Goal: Task Accomplishment & Management: Use online tool/utility

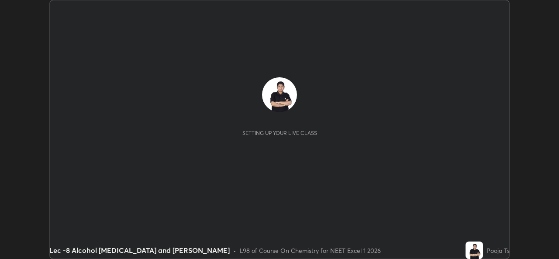
scroll to position [259, 559]
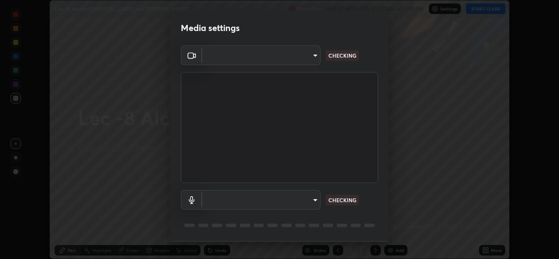
type input "78e73baf3d63bceb4c45423e3c658d9595c8caa1ee6d34b79bc6d5c79dc82097"
type input "default"
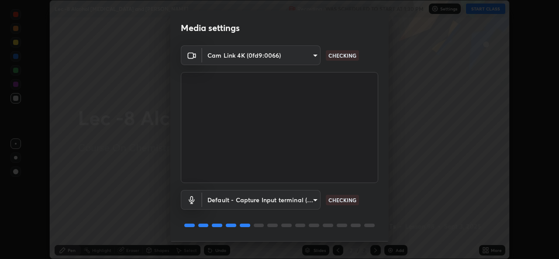
scroll to position [28, 0]
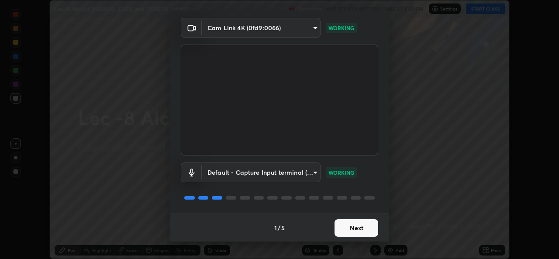
click at [374, 231] on button "Next" at bounding box center [357, 227] width 44 height 17
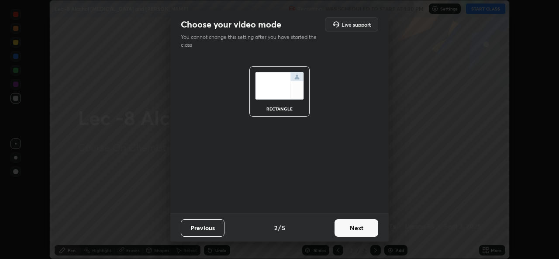
scroll to position [0, 0]
click at [368, 231] on button "Next" at bounding box center [357, 227] width 44 height 17
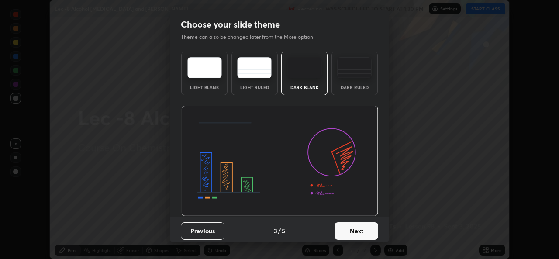
click at [367, 231] on button "Next" at bounding box center [357, 230] width 44 height 17
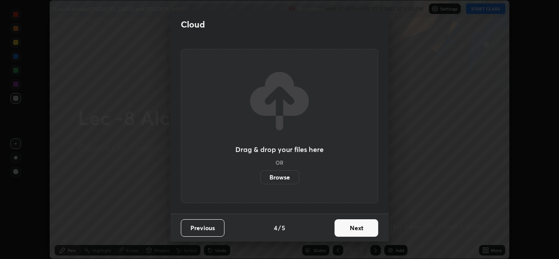
click at [368, 232] on button "Next" at bounding box center [357, 227] width 44 height 17
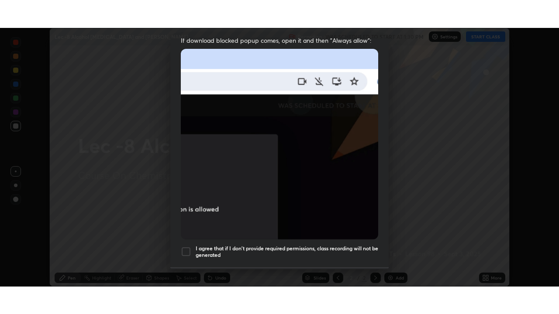
scroll to position [206, 0]
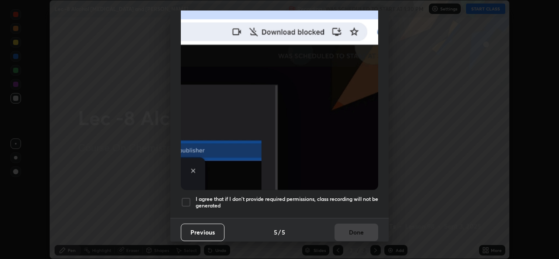
click at [189, 197] on div at bounding box center [186, 202] width 10 height 10
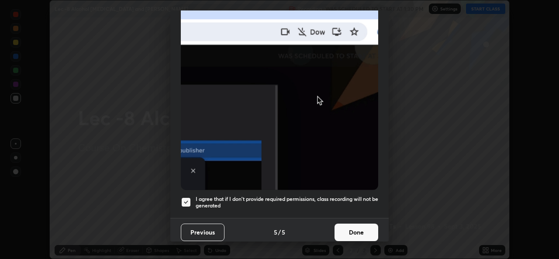
click at [352, 227] on button "Done" at bounding box center [357, 232] width 44 height 17
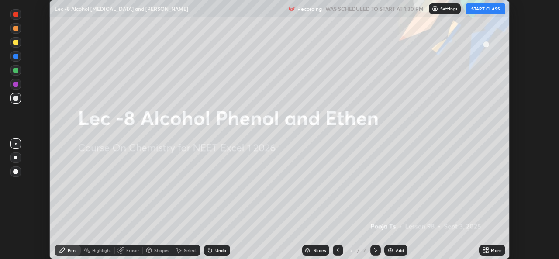
click at [491, 11] on button "START CLASS" at bounding box center [485, 8] width 39 height 10
click at [493, 251] on div "More" at bounding box center [496, 250] width 11 height 4
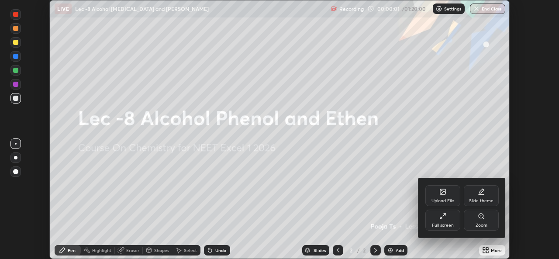
click at [455, 224] on div "Full screen" at bounding box center [442, 220] width 35 height 21
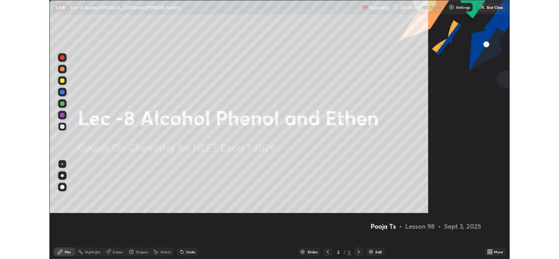
scroll to position [314, 559]
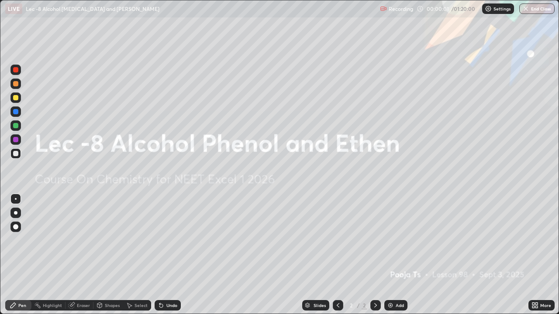
click at [400, 259] on div "Add" at bounding box center [400, 306] width 8 height 4
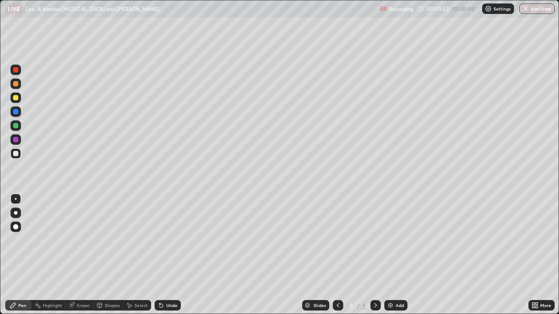
click at [16, 98] on div at bounding box center [15, 97] width 5 height 5
click at [136, 259] on div "Select" at bounding box center [141, 306] width 13 height 4
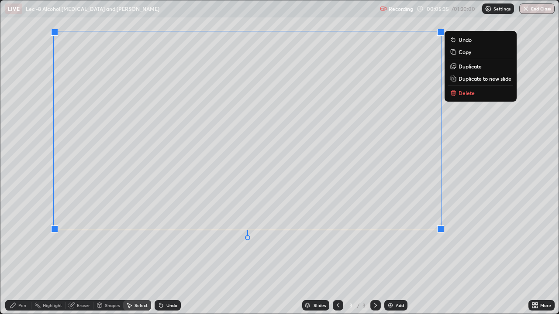
click at [21, 259] on div "Pen" at bounding box center [18, 305] width 26 height 10
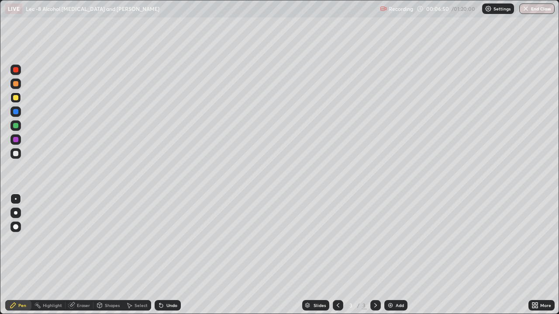
click at [16, 154] on div at bounding box center [15, 153] width 5 height 5
click at [391, 259] on img at bounding box center [390, 305] width 7 height 7
click at [20, 102] on div at bounding box center [15, 98] width 10 height 14
click at [240, 259] on div "Slides 4 / 4 Add" at bounding box center [355, 305] width 348 height 17
click at [136, 259] on div "Select" at bounding box center [141, 306] width 13 height 4
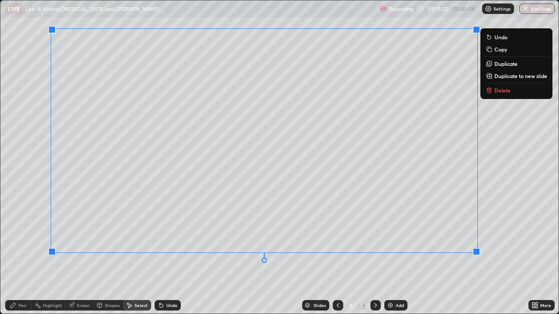
click at [22, 259] on div "Pen" at bounding box center [22, 306] width 8 height 4
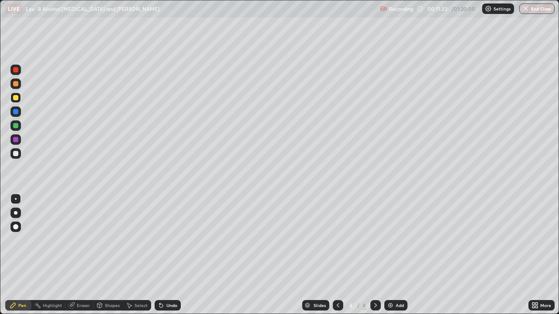
click at [132, 259] on icon at bounding box center [129, 305] width 7 height 7
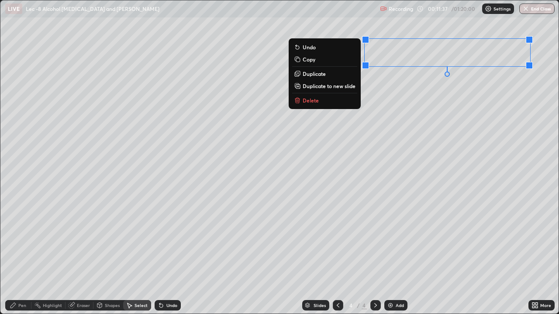
click at [320, 167] on div "0 ° Undo Copy Duplicate Duplicate to new slide Delete" at bounding box center [279, 157] width 558 height 314
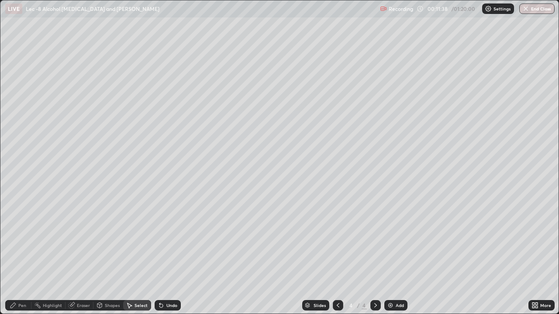
click at [25, 259] on div "Pen" at bounding box center [22, 306] width 8 height 4
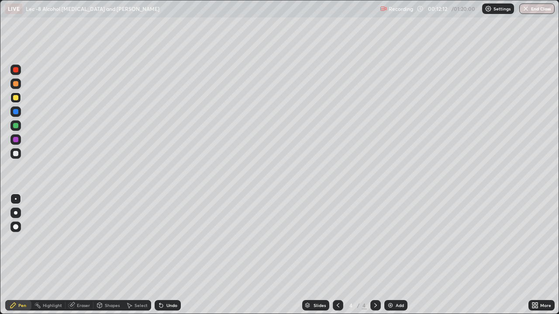
click at [20, 154] on div at bounding box center [15, 153] width 10 height 10
click at [162, 259] on icon at bounding box center [161, 305] width 7 height 7
click at [164, 259] on div "Undo" at bounding box center [168, 305] width 26 height 10
click at [139, 259] on div "Select" at bounding box center [141, 306] width 13 height 4
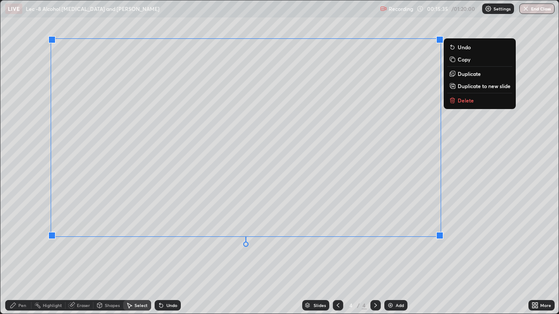
click at [355, 254] on div "0 ° Undo Copy Duplicate Duplicate to new slide Delete" at bounding box center [279, 157] width 558 height 314
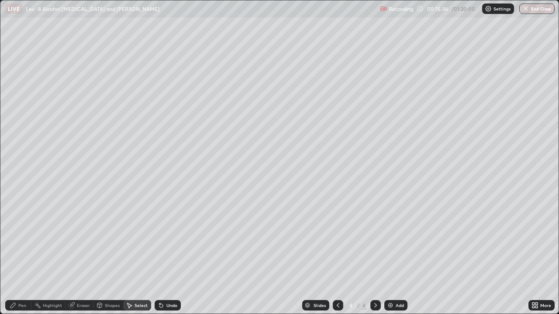
click at [20, 259] on div "Pen" at bounding box center [22, 306] width 8 height 4
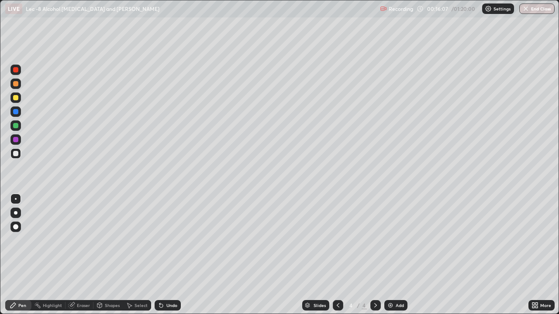
click at [258, 259] on div "Slides 4 / 4 Add" at bounding box center [355, 305] width 348 height 17
click at [391, 259] on img at bounding box center [390, 305] width 7 height 7
click at [72, 259] on icon at bounding box center [72, 305] width 5 height 4
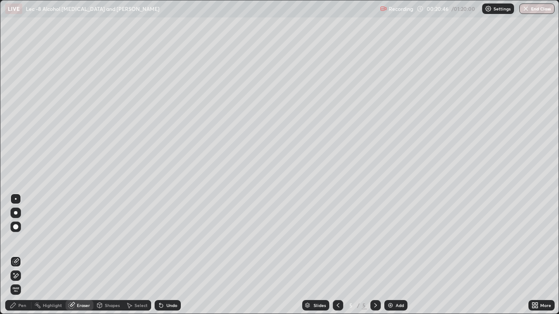
click at [18, 259] on div "Pen" at bounding box center [22, 306] width 8 height 4
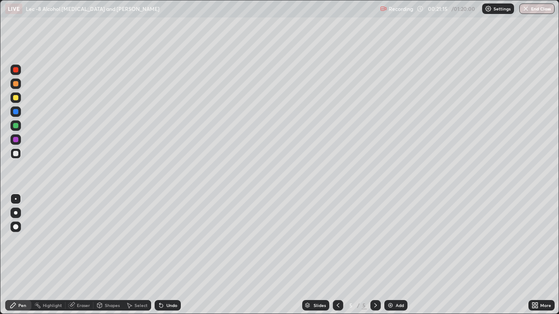
click at [402, 259] on div "Add" at bounding box center [395, 305] width 23 height 10
click at [18, 99] on div at bounding box center [15, 97] width 5 height 5
click at [337, 259] on icon at bounding box center [338, 305] width 7 height 7
click at [370, 259] on div at bounding box center [375, 305] width 10 height 10
click at [17, 155] on div at bounding box center [15, 153] width 5 height 5
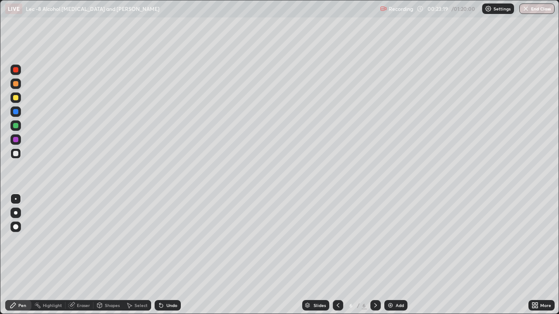
click at [403, 259] on div "Add" at bounding box center [395, 305] width 23 height 10
click at [21, 130] on div at bounding box center [15, 126] width 10 height 14
click at [166, 259] on div "Undo" at bounding box center [171, 306] width 11 height 4
click at [400, 259] on div "Add" at bounding box center [395, 305] width 23 height 10
click at [20, 158] on div at bounding box center [15, 154] width 10 height 14
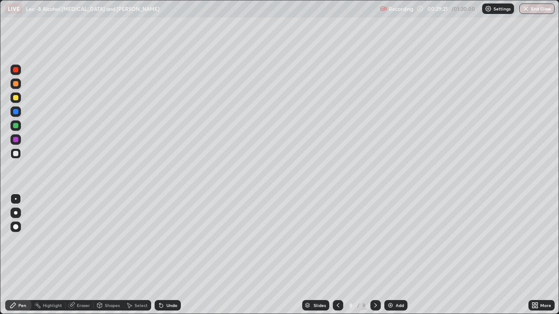
click at [394, 259] on div "Add" at bounding box center [395, 305] width 23 height 10
click at [19, 99] on div at bounding box center [15, 98] width 10 height 10
click at [21, 155] on div at bounding box center [15, 153] width 10 height 10
click at [130, 259] on icon at bounding box center [130, 306] width 5 height 5
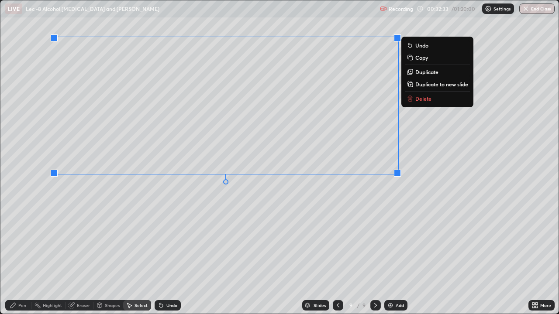
click at [26, 259] on div "Pen" at bounding box center [18, 305] width 26 height 10
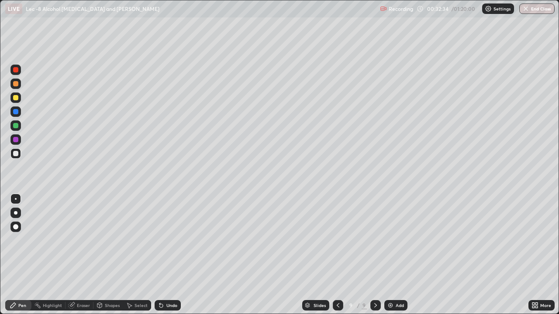
click at [16, 157] on div at bounding box center [15, 153] width 10 height 10
click at [159, 259] on icon at bounding box center [160, 305] width 3 height 3
click at [17, 127] on div at bounding box center [15, 125] width 5 height 5
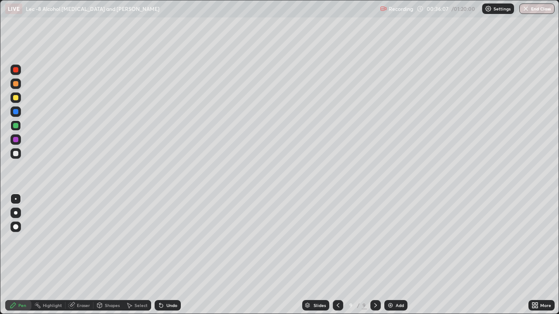
click at [400, 259] on div "Add" at bounding box center [400, 306] width 8 height 4
click at [17, 100] on div at bounding box center [15, 97] width 5 height 5
click at [20, 155] on div at bounding box center [15, 153] width 10 height 10
click at [161, 259] on icon at bounding box center [160, 305] width 3 height 3
click at [164, 259] on div "Undo" at bounding box center [168, 305] width 26 height 10
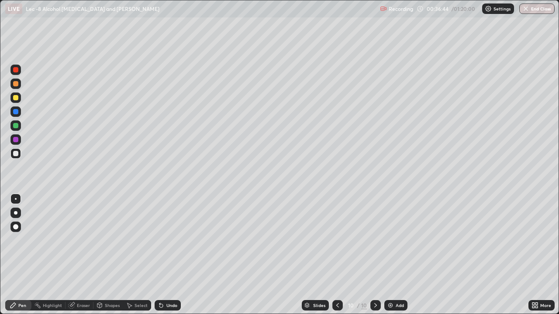
click at [161, 259] on icon at bounding box center [160, 305] width 3 height 3
click at [160, 259] on icon at bounding box center [160, 305] width 3 height 3
click at [133, 259] on div "Select" at bounding box center [137, 305] width 28 height 10
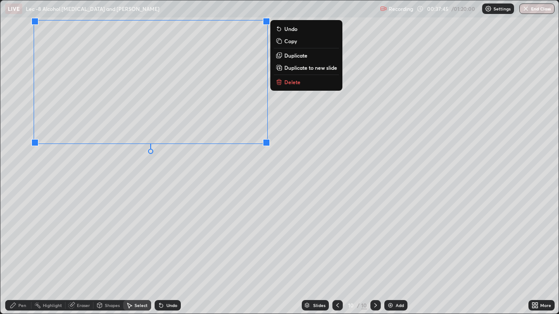
click at [209, 207] on div "0 ° Undo Copy Duplicate Duplicate to new slide Delete" at bounding box center [279, 157] width 558 height 314
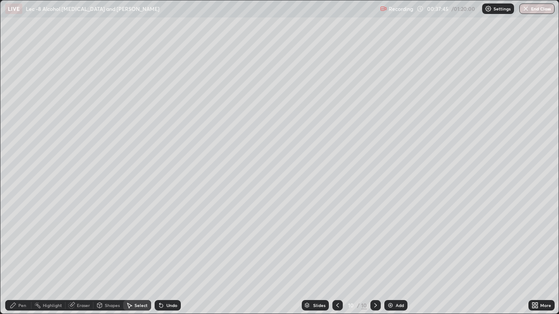
click at [27, 259] on div "Pen" at bounding box center [18, 305] width 26 height 10
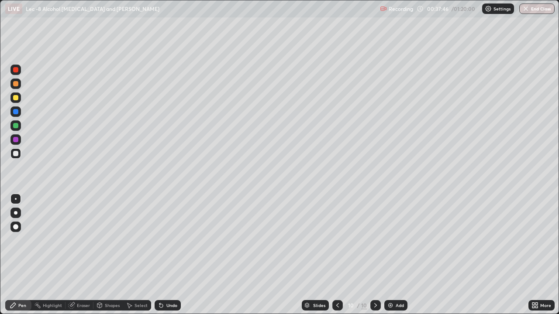
click at [18, 127] on div at bounding box center [15, 125] width 5 height 5
click at [155, 259] on div "Undo" at bounding box center [168, 305] width 26 height 10
click at [159, 259] on icon at bounding box center [159, 304] width 1 height 1
click at [128, 259] on icon at bounding box center [130, 306] width 5 height 5
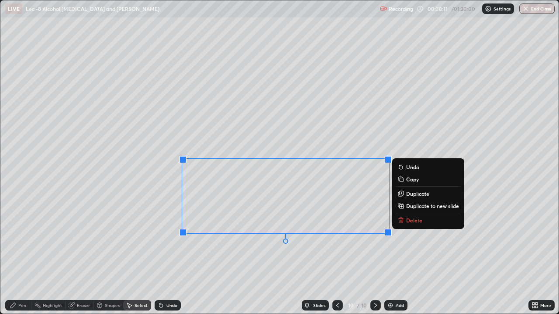
click at [266, 259] on div "0 ° Undo Copy Duplicate Duplicate to new slide Delete" at bounding box center [279, 157] width 558 height 314
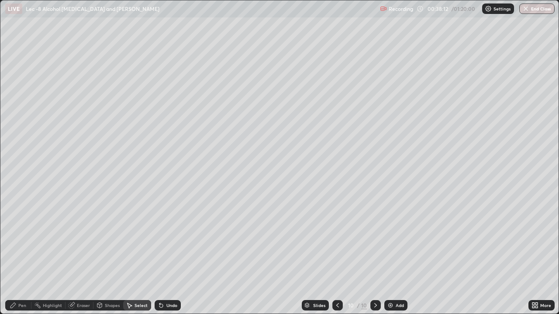
click at [22, 259] on div "Pen" at bounding box center [22, 306] width 8 height 4
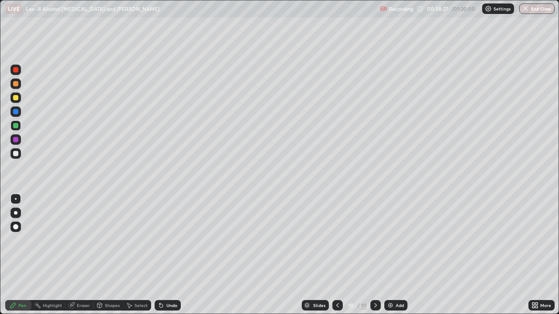
click at [163, 259] on div "Undo" at bounding box center [168, 305] width 26 height 10
click at [164, 259] on div "Undo" at bounding box center [168, 305] width 26 height 10
click at [166, 259] on div "Undo" at bounding box center [171, 306] width 11 height 4
click at [162, 259] on icon at bounding box center [161, 305] width 7 height 7
click at [164, 259] on div "Undo" at bounding box center [168, 305] width 26 height 10
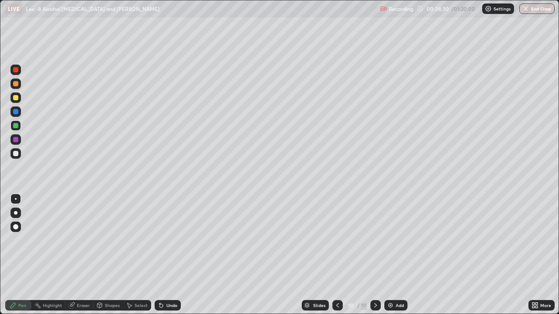
click at [160, 259] on icon at bounding box center [160, 305] width 3 height 3
click at [166, 259] on div "Undo" at bounding box center [171, 306] width 11 height 4
click at [162, 259] on icon at bounding box center [161, 305] width 7 height 7
click at [166, 259] on div "Undo" at bounding box center [171, 306] width 11 height 4
click at [143, 259] on div "Select" at bounding box center [137, 305] width 28 height 10
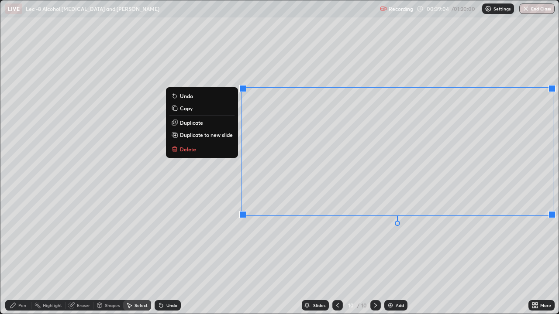
click at [343, 252] on div "0 ° Undo Copy Duplicate Duplicate to new slide Delete" at bounding box center [279, 157] width 558 height 314
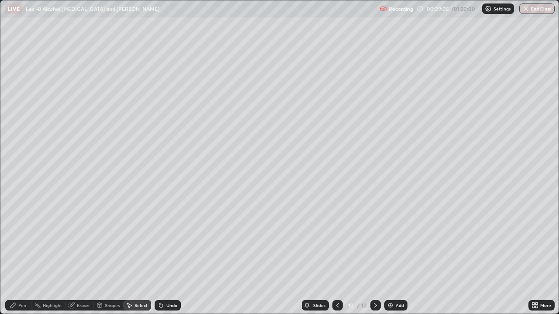
click at [30, 259] on div "Pen" at bounding box center [18, 305] width 26 height 10
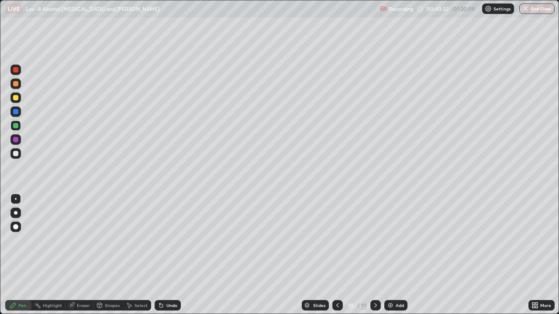
click at [17, 98] on div at bounding box center [15, 97] width 5 height 5
click at [393, 259] on div "Add" at bounding box center [395, 305] width 23 height 10
click at [16, 126] on div at bounding box center [15, 125] width 5 height 5
click at [336, 259] on icon at bounding box center [338, 305] width 7 height 7
click at [375, 259] on icon at bounding box center [375, 305] width 7 height 7
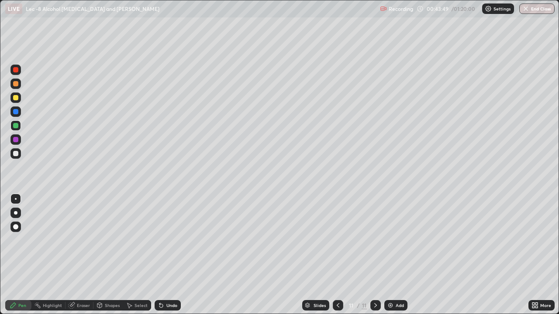
click at [21, 156] on div at bounding box center [15, 153] width 10 height 10
click at [18, 129] on div at bounding box center [15, 126] width 10 height 10
click at [333, 259] on div at bounding box center [338, 305] width 10 height 10
click at [375, 259] on icon at bounding box center [375, 305] width 7 height 7
click at [128, 259] on icon at bounding box center [129, 305] width 7 height 7
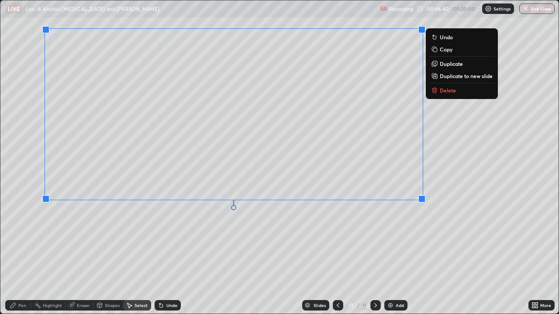
click at [20, 259] on div "Pen" at bounding box center [22, 306] width 8 height 4
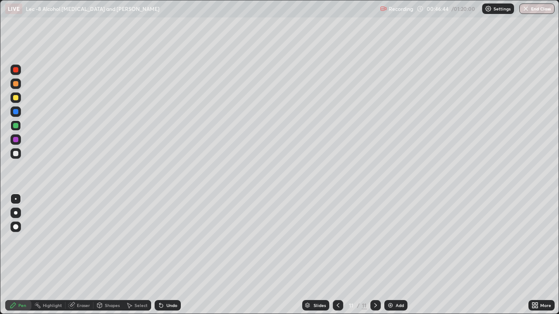
click at [17, 155] on div at bounding box center [15, 153] width 5 height 5
click at [165, 259] on div "Undo" at bounding box center [168, 305] width 26 height 10
click at [163, 259] on div "Undo" at bounding box center [168, 305] width 26 height 10
click at [162, 259] on icon at bounding box center [161, 305] width 7 height 7
click at [160, 259] on icon at bounding box center [160, 305] width 3 height 3
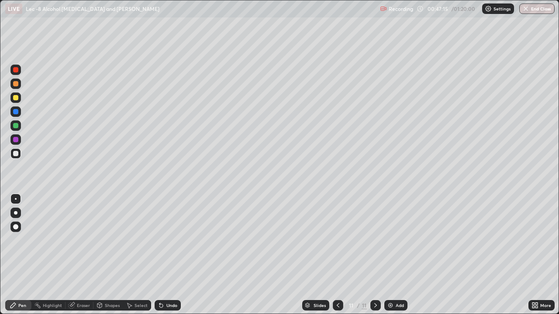
click at [162, 259] on icon at bounding box center [161, 305] width 7 height 7
click at [163, 259] on icon at bounding box center [161, 305] width 7 height 7
click at [79, 259] on div "Eraser" at bounding box center [83, 306] width 13 height 4
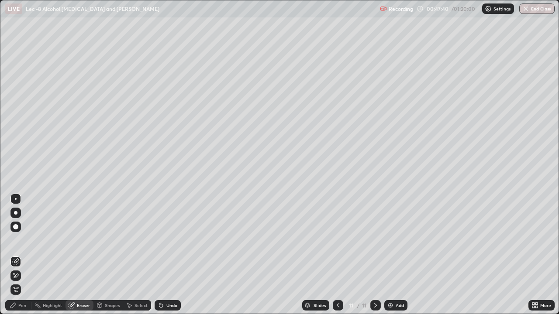
click at [21, 259] on div "Pen" at bounding box center [22, 306] width 8 height 4
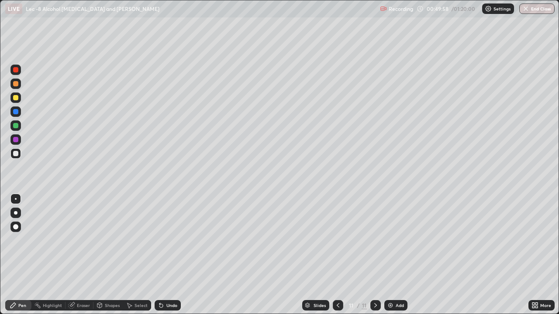
click at [387, 259] on img at bounding box center [390, 305] width 7 height 7
click at [335, 259] on icon at bounding box center [338, 305] width 7 height 7
click at [374, 259] on icon at bounding box center [375, 305] width 7 height 7
click at [20, 158] on div at bounding box center [15, 154] width 10 height 14
click at [160, 259] on icon at bounding box center [160, 305] width 3 height 3
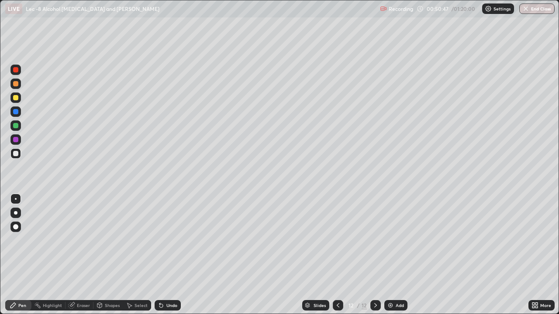
click at [159, 259] on icon at bounding box center [159, 304] width 1 height 1
click at [110, 259] on div "Shapes" at bounding box center [112, 306] width 15 height 4
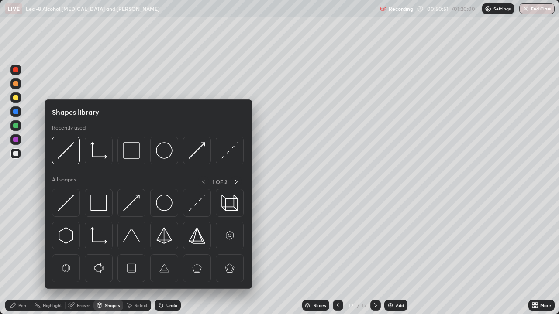
click at [132, 259] on div "Select" at bounding box center [137, 305] width 28 height 10
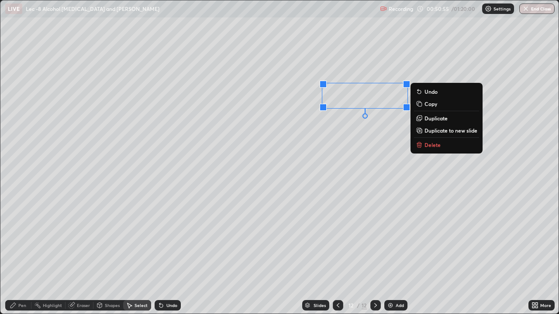
click at [22, 259] on div "Pen" at bounding box center [22, 306] width 8 height 4
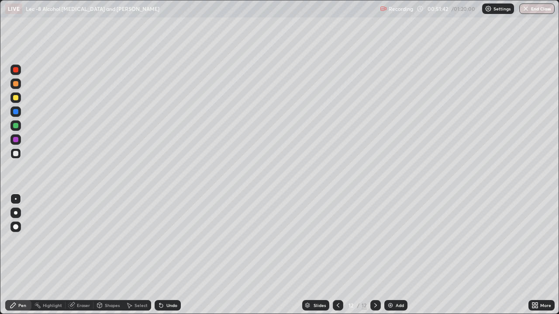
click at [19, 130] on div at bounding box center [15, 126] width 10 height 10
click at [159, 259] on icon at bounding box center [159, 304] width 1 height 1
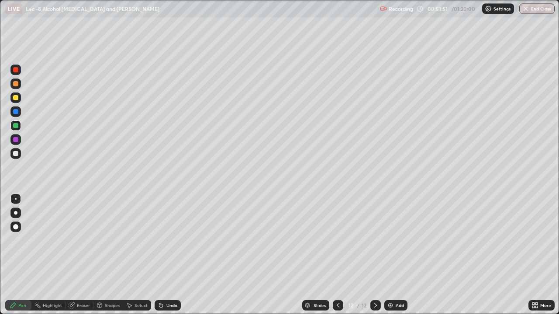
click at [159, 259] on icon at bounding box center [159, 304] width 1 height 1
click at [162, 259] on div "Undo" at bounding box center [168, 305] width 26 height 10
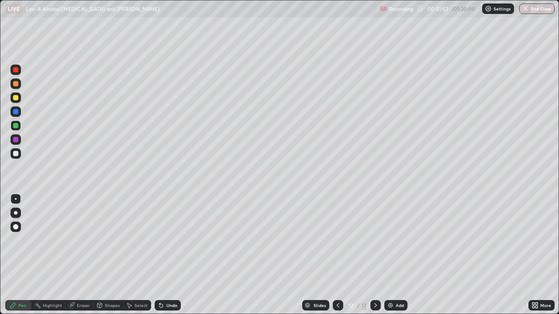
click at [162, 259] on div "Undo" at bounding box center [168, 305] width 26 height 10
click at [159, 259] on icon at bounding box center [159, 304] width 1 height 1
click at [20, 156] on div at bounding box center [15, 153] width 10 height 10
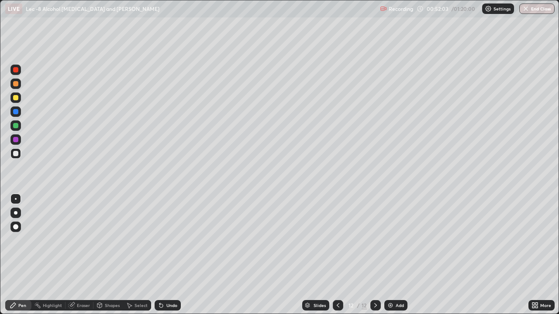
click at [16, 154] on div at bounding box center [15, 153] width 5 height 5
click at [134, 259] on div "Select" at bounding box center [137, 305] width 28 height 10
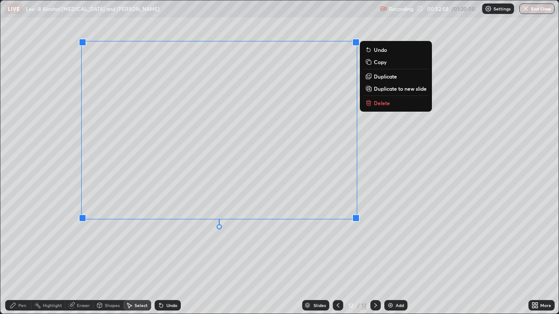
click at [26, 259] on div "Pen" at bounding box center [18, 305] width 26 height 10
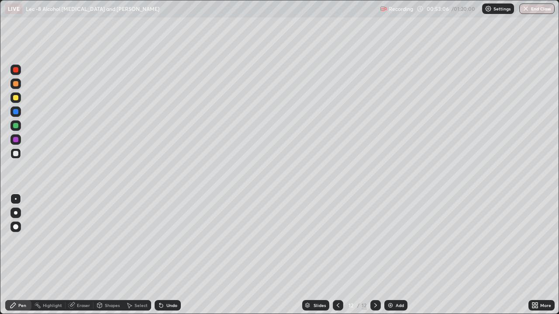
click at [19, 100] on div at bounding box center [15, 98] width 10 height 10
click at [162, 259] on icon at bounding box center [161, 305] width 7 height 7
click at [161, 259] on icon at bounding box center [160, 305] width 3 height 3
click at [162, 259] on icon at bounding box center [160, 305] width 3 height 3
click at [163, 259] on icon at bounding box center [161, 305] width 7 height 7
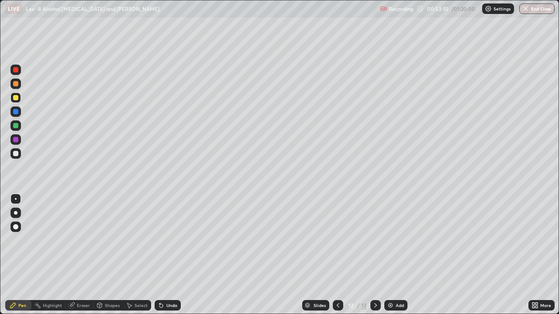
click at [164, 259] on div "Undo" at bounding box center [168, 305] width 26 height 10
click at [163, 259] on div "Undo" at bounding box center [168, 305] width 26 height 10
click at [163, 259] on icon at bounding box center [161, 305] width 7 height 7
click at [166, 259] on div "Undo" at bounding box center [171, 306] width 11 height 4
click at [20, 152] on div at bounding box center [15, 153] width 10 height 10
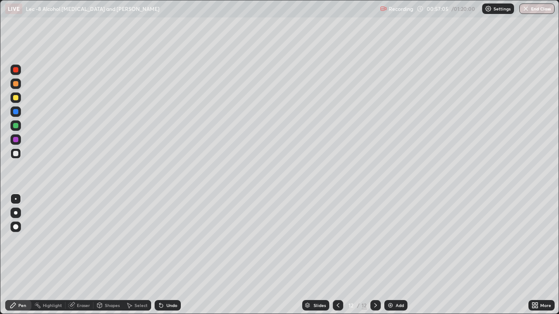
click at [392, 259] on img at bounding box center [390, 305] width 7 height 7
click at [20, 100] on div at bounding box center [15, 98] width 10 height 10
click at [16, 155] on div at bounding box center [15, 153] width 5 height 5
click at [164, 259] on div "Undo" at bounding box center [168, 305] width 26 height 10
click at [392, 259] on img at bounding box center [390, 305] width 7 height 7
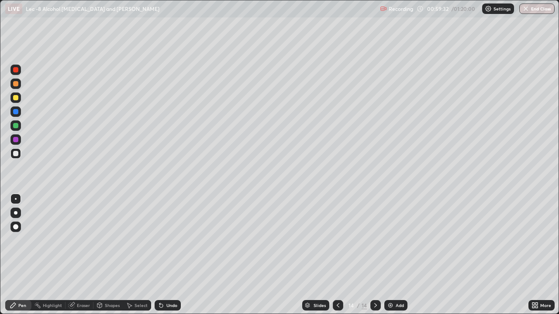
click at [17, 101] on div at bounding box center [15, 98] width 10 height 10
click at [333, 259] on div at bounding box center [338, 305] width 10 height 10
click at [375, 259] on icon at bounding box center [375, 305] width 7 height 7
click at [17, 128] on div at bounding box center [15, 126] width 10 height 10
click at [19, 155] on div at bounding box center [15, 153] width 10 height 10
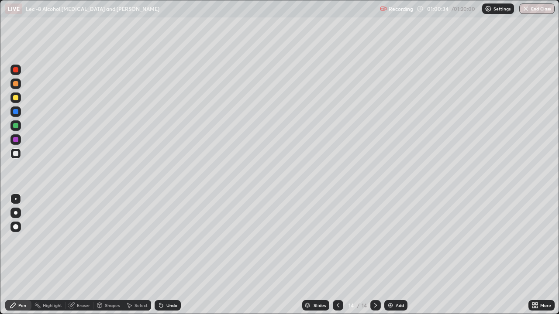
click at [16, 154] on div at bounding box center [15, 153] width 5 height 5
click at [17, 100] on div at bounding box center [15, 97] width 5 height 5
click at [75, 259] on div "Eraser" at bounding box center [80, 305] width 28 height 10
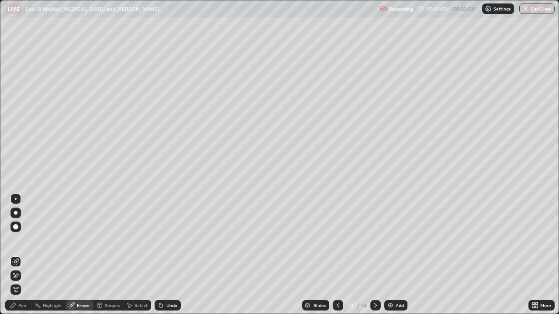
click at [21, 259] on div "Pen" at bounding box center [22, 306] width 8 height 4
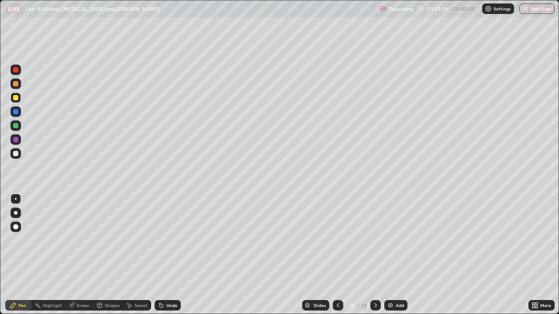
click at [159, 259] on icon at bounding box center [160, 305] width 3 height 3
click at [160, 259] on icon at bounding box center [160, 305] width 3 height 3
click at [160, 259] on div "Undo" at bounding box center [168, 305] width 26 height 10
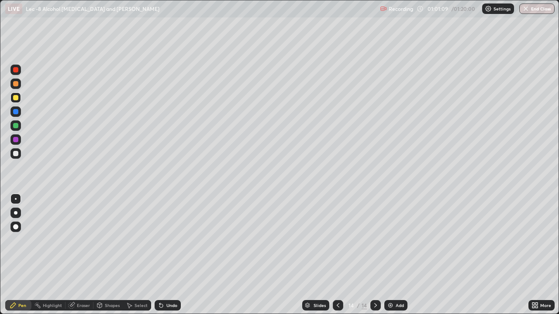
click at [160, 259] on icon at bounding box center [160, 305] width 3 height 3
click at [16, 154] on div at bounding box center [15, 153] width 5 height 5
click at [167, 259] on div "Undo" at bounding box center [171, 306] width 11 height 4
click at [168, 259] on div "Undo" at bounding box center [171, 306] width 11 height 4
click at [165, 259] on div "Undo" at bounding box center [168, 305] width 26 height 10
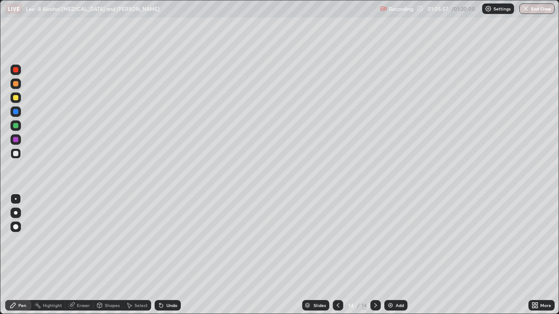
click at [391, 259] on img at bounding box center [390, 305] width 7 height 7
click at [171, 259] on div "Undo" at bounding box center [171, 306] width 11 height 4
click at [390, 259] on img at bounding box center [390, 305] width 7 height 7
click at [77, 259] on div "Eraser" at bounding box center [83, 306] width 13 height 4
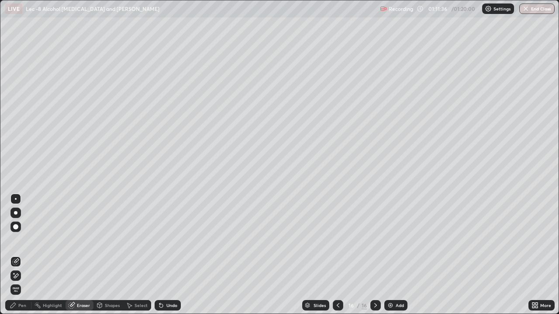
click at [134, 259] on div "Select" at bounding box center [137, 305] width 28 height 10
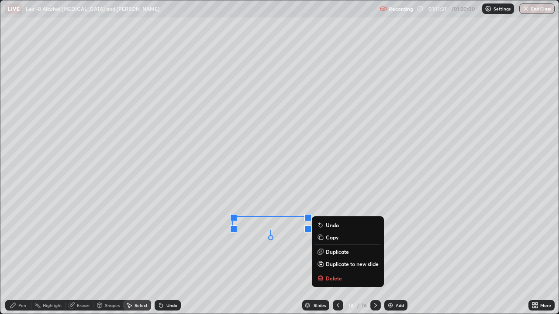
click at [329, 259] on p "Delete" at bounding box center [334, 278] width 16 height 7
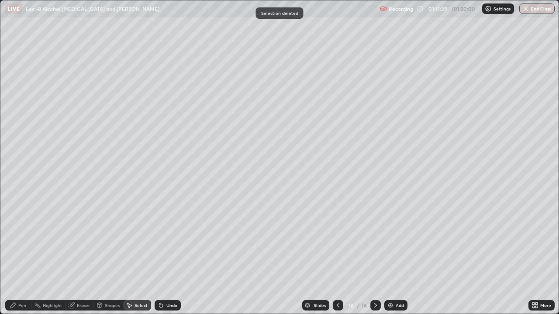
click at [22, 259] on div "Pen" at bounding box center [18, 305] width 26 height 10
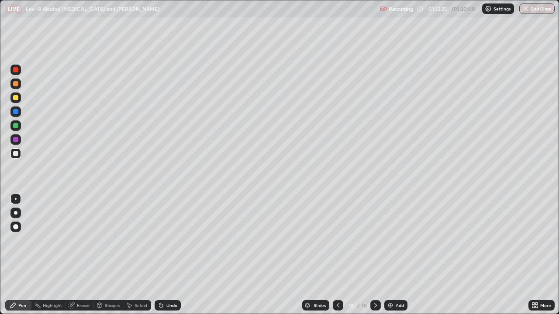
click at [390, 259] on img at bounding box center [390, 305] width 7 height 7
click at [19, 130] on div at bounding box center [15, 126] width 10 height 10
click at [162, 259] on icon at bounding box center [160, 305] width 3 height 3
click at [161, 259] on icon at bounding box center [161, 305] width 7 height 7
click at [159, 259] on icon at bounding box center [159, 304] width 1 height 1
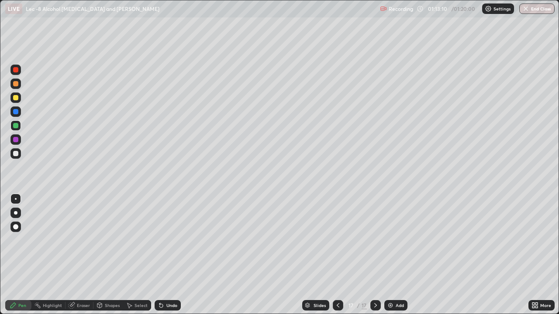
click at [159, 259] on icon at bounding box center [159, 304] width 1 height 1
click at [163, 259] on div "Undo" at bounding box center [168, 305] width 26 height 10
click at [165, 259] on div "Undo" at bounding box center [168, 305] width 26 height 10
click at [20, 155] on div at bounding box center [15, 153] width 10 height 10
click at [398, 259] on div "Add" at bounding box center [400, 306] width 8 height 4
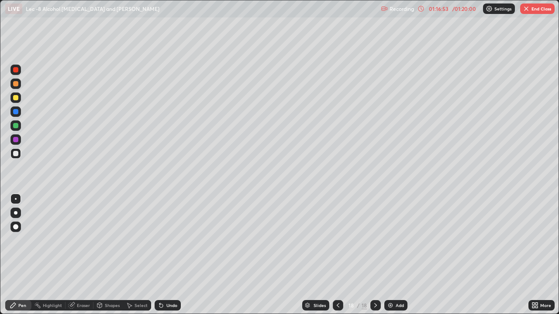
click at [135, 259] on div "Select" at bounding box center [137, 305] width 28 height 10
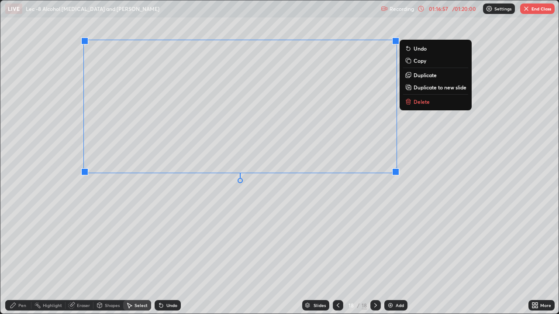
click at [20, 259] on div "Pen" at bounding box center [22, 306] width 8 height 4
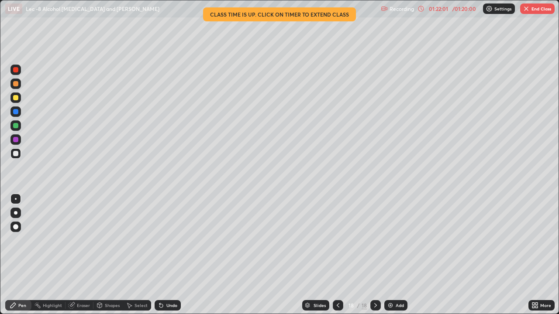
click at [536, 259] on icon at bounding box center [536, 307] width 2 height 2
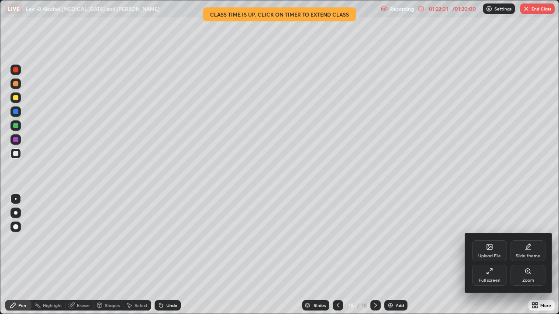
click at [488, 259] on div "Full screen" at bounding box center [490, 281] width 22 height 4
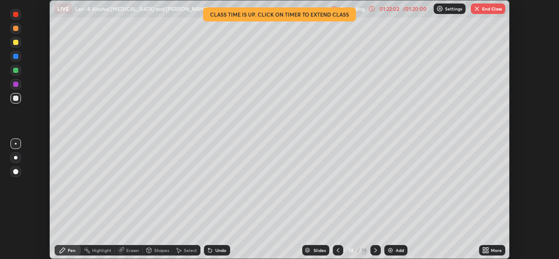
scroll to position [43411, 43111]
click at [533, 23] on div "Setting up your live class Class time is up. Click on timer to extend class" at bounding box center [279, 129] width 559 height 259
click at [488, 8] on button "End Class" at bounding box center [488, 8] width 34 height 10
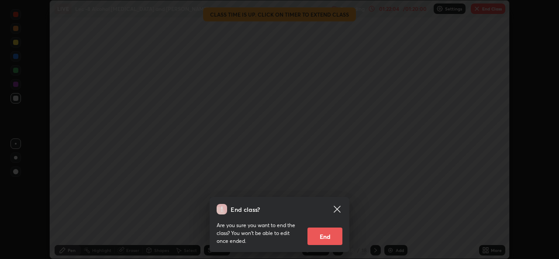
click at [329, 236] on button "End" at bounding box center [324, 236] width 35 height 17
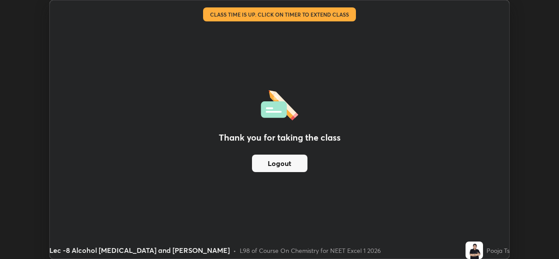
click at [270, 169] on button "Logout" at bounding box center [279, 163] width 55 height 17
click at [268, 172] on button "Logout" at bounding box center [279, 163] width 55 height 17
click at [265, 170] on button "Logout" at bounding box center [279, 163] width 55 height 17
click at [279, 164] on button "Logout" at bounding box center [279, 163] width 55 height 17
